Goal: Information Seeking & Learning: Learn about a topic

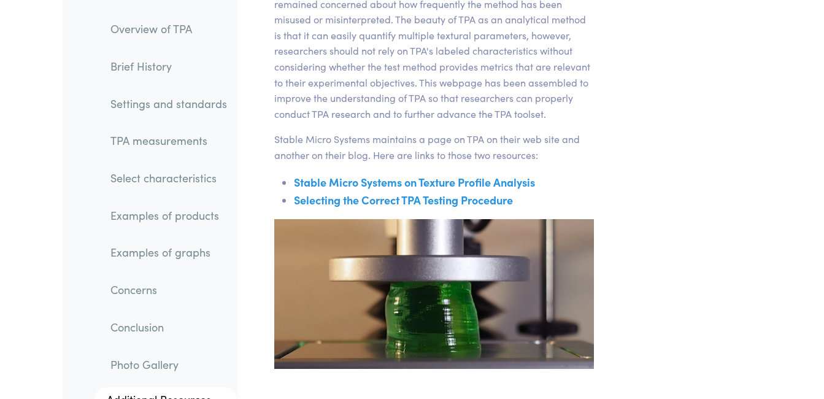
scroll to position [21467, 0]
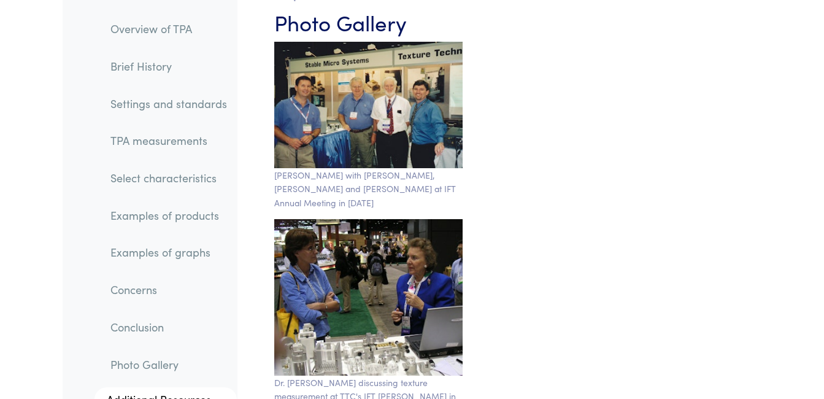
scroll to position [21357, 0]
